Goal: Find specific page/section: Find specific page/section

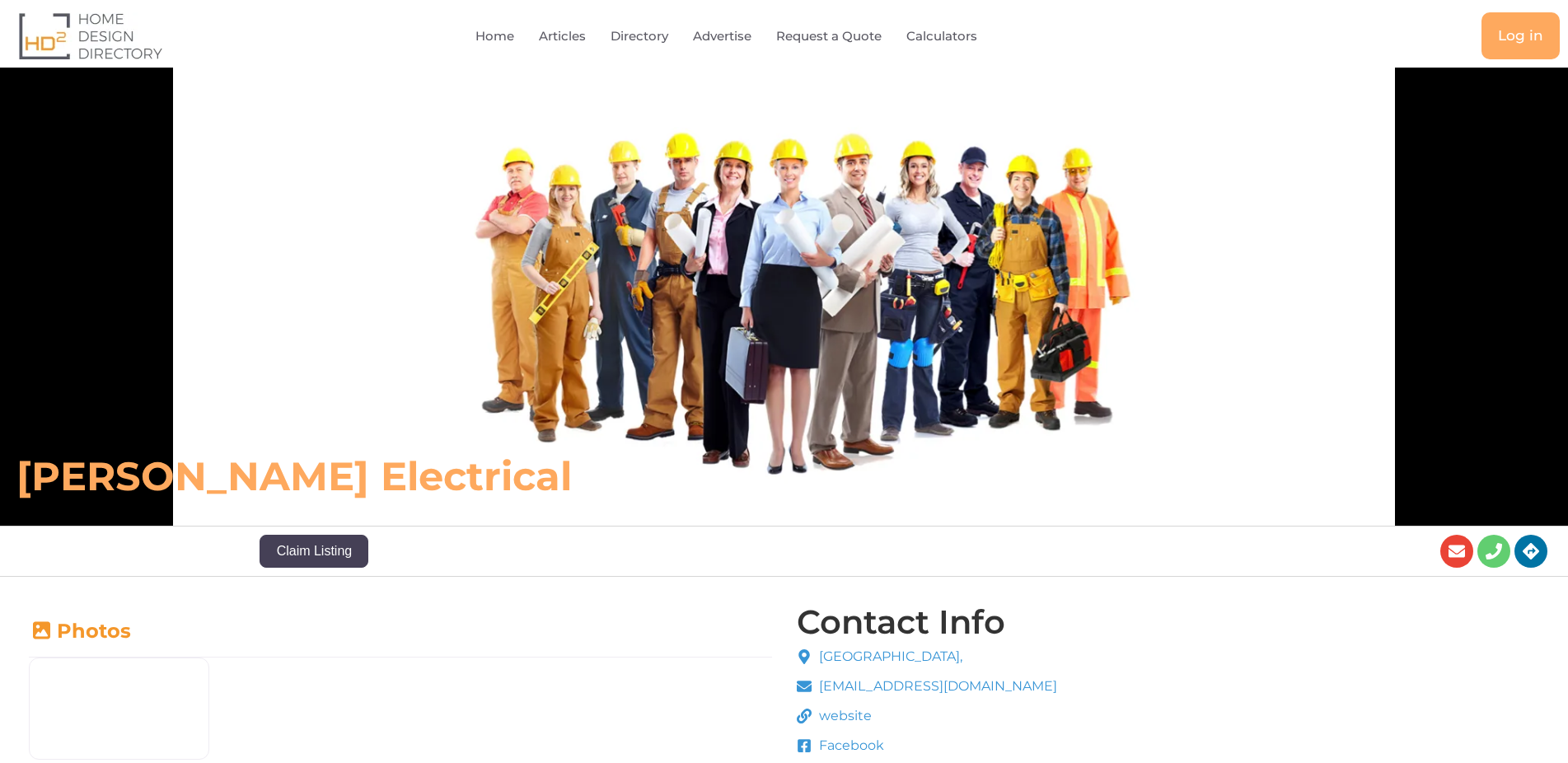
click at [381, 112] on div "[PERSON_NAME] Electrical" at bounding box center [784, 296] width 1568 height 458
